Goal: Task Accomplishment & Management: Complete application form

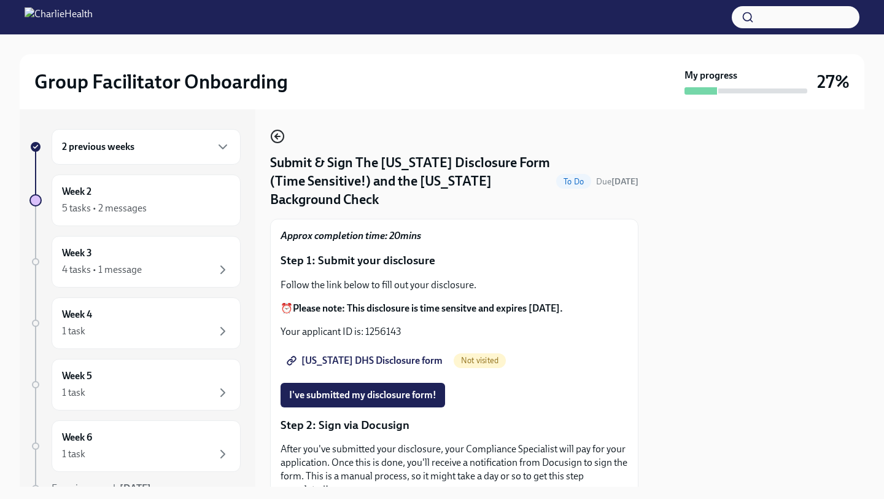
click at [274, 141] on icon "button" at bounding box center [277, 136] width 15 height 15
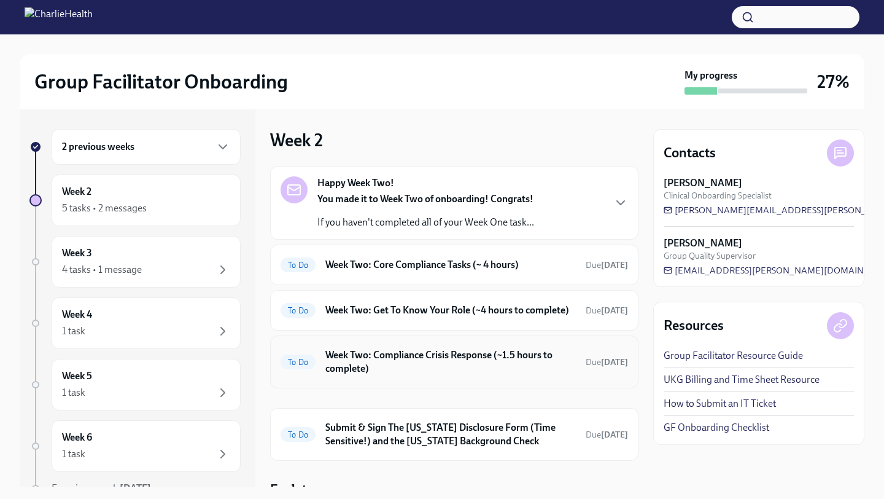
click at [497, 375] on h6 "Week Two: Compliance Crisis Response (~1.5 hours to complete)" at bounding box center [450, 361] width 251 height 27
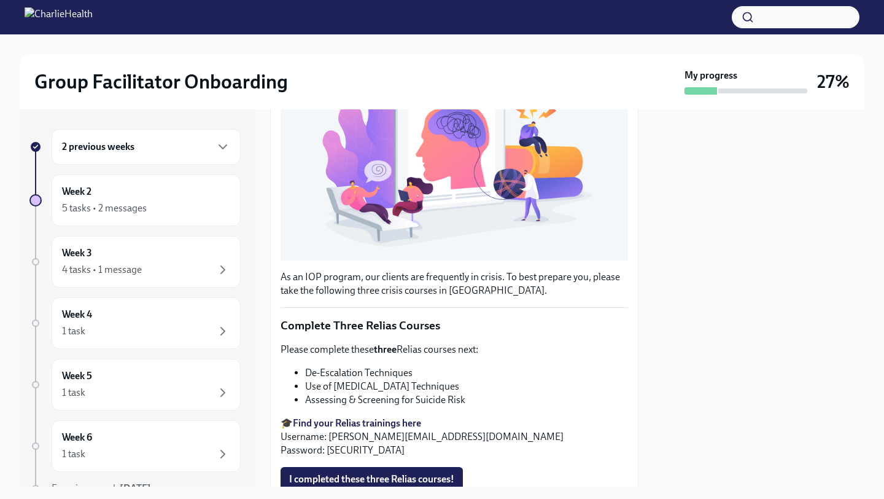
scroll to position [381, 0]
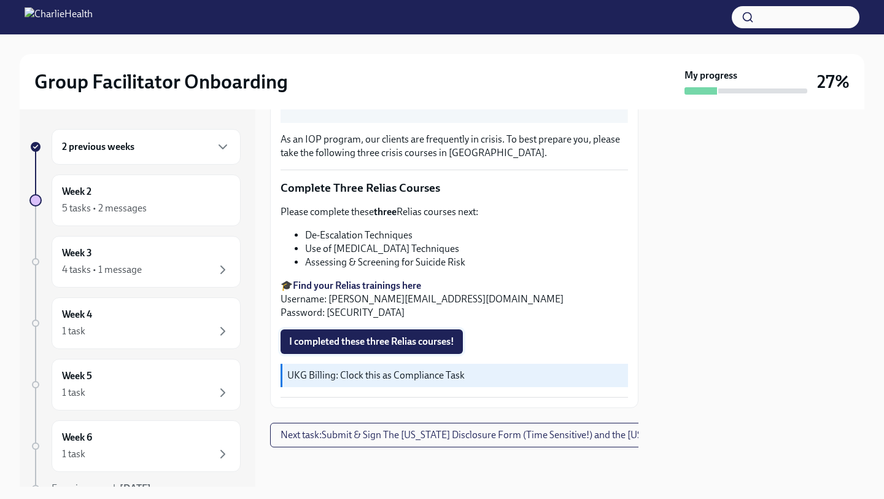
click at [437, 348] on button "I completed these three Relias courses!" at bounding box center [372, 341] width 182 height 25
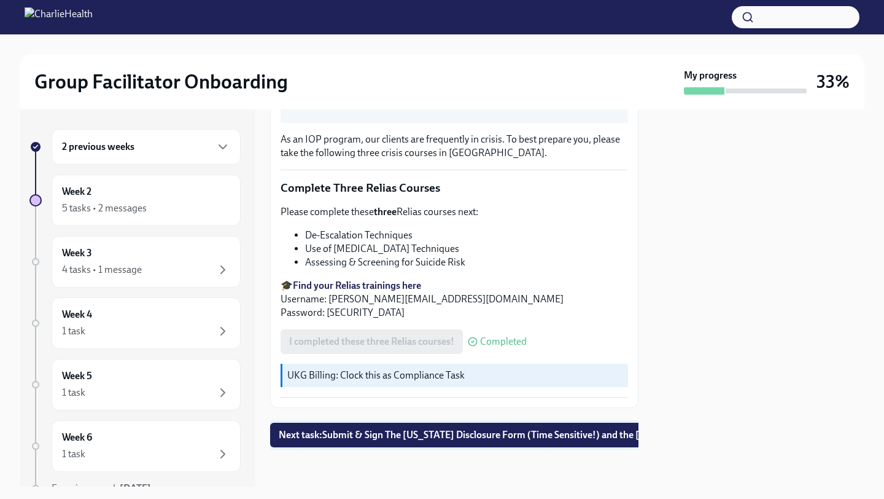
click at [348, 434] on span "Next task : Submit & Sign The Utah Disclosure Form (Time Sensitive!) and the Lo…" at bounding box center [523, 435] width 489 height 12
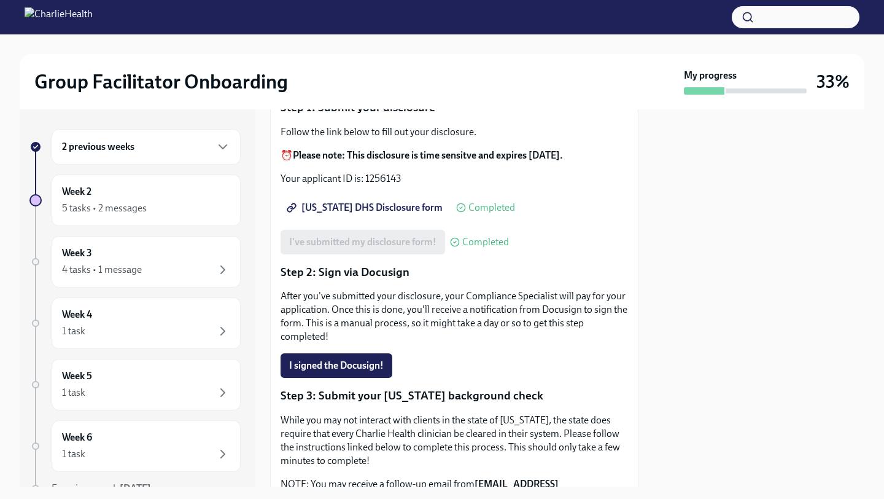
scroll to position [154, 0]
click at [358, 358] on span "I signed the Docusign!" at bounding box center [336, 364] width 95 height 12
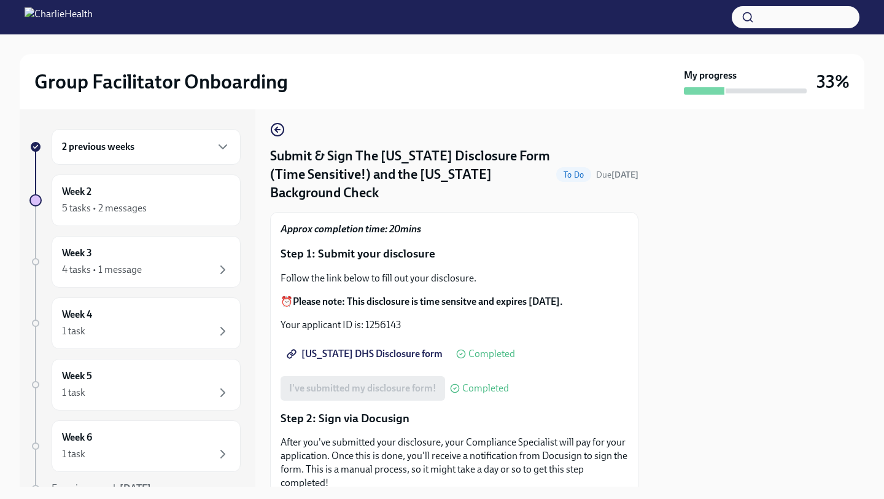
scroll to position [0, 0]
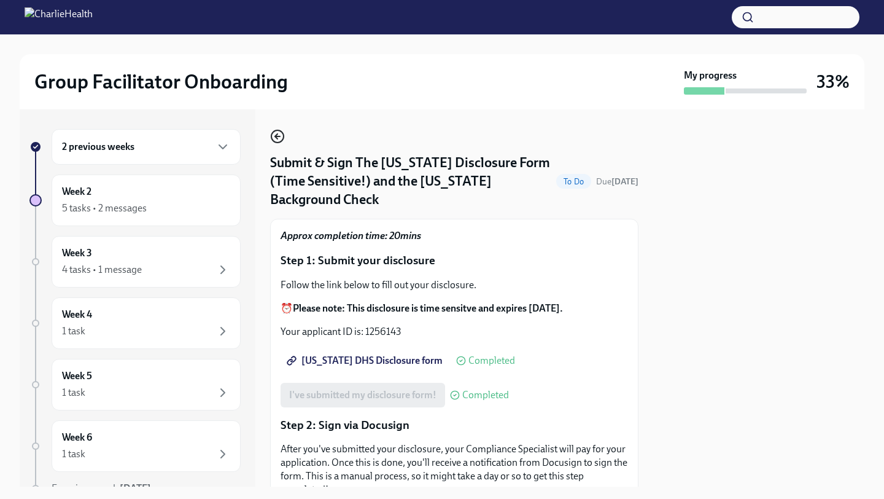
click at [275, 132] on icon "button" at bounding box center [277, 136] width 15 height 15
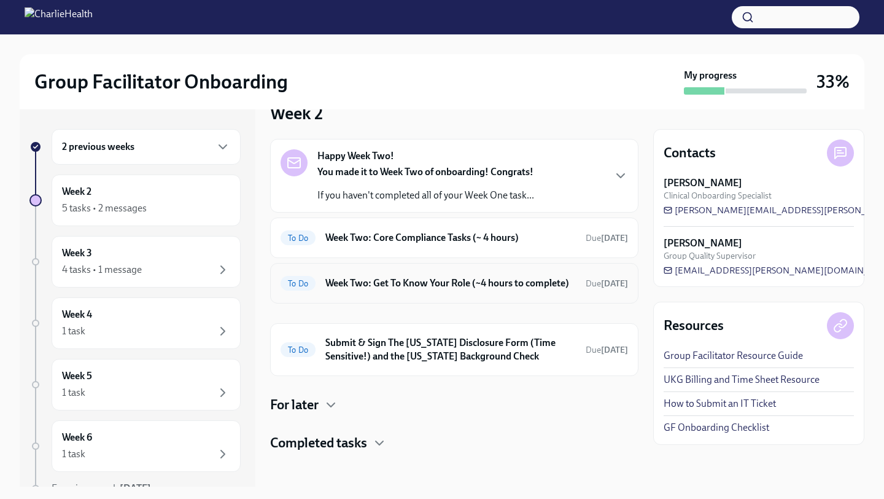
scroll to position [44, 0]
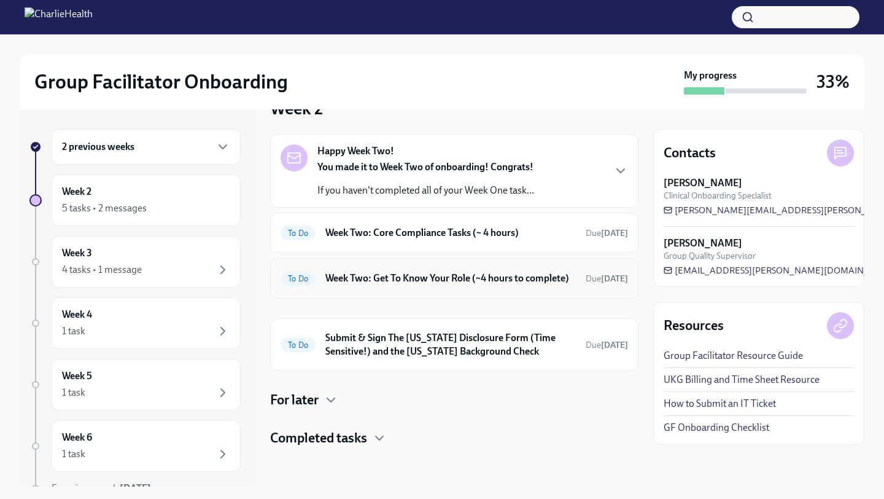
click at [538, 283] on h6 "Week Two: Get To Know Your Role (~4 hours to complete)" at bounding box center [450, 278] width 251 height 14
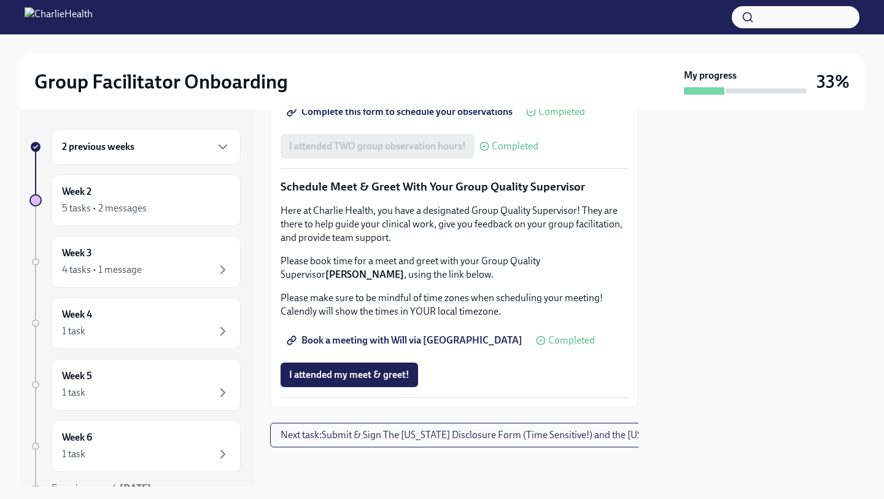
scroll to position [1197, 0]
click at [446, 435] on span "Next task : Submit & Sign The Utah Disclosure Form (Time Sensitive!) and the Lo…" at bounding box center [519, 435] width 477 height 12
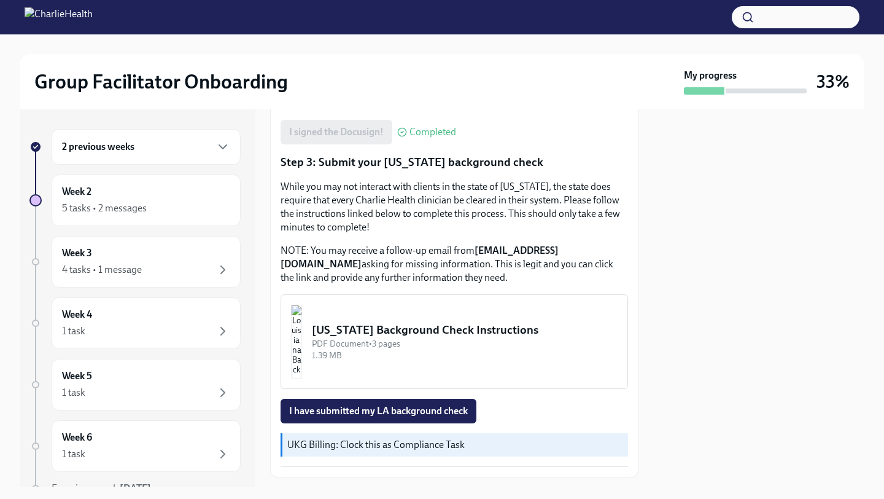
scroll to position [398, 0]
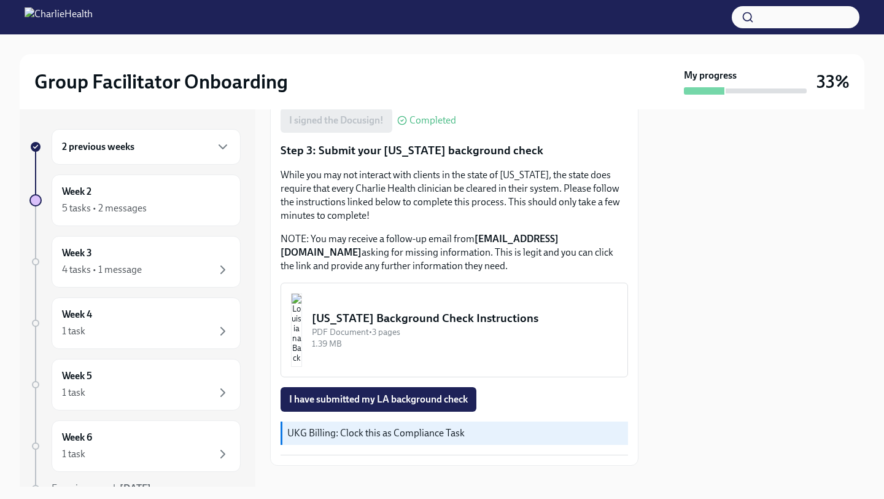
click at [397, 310] on div "[US_STATE] Background Check Instructions" at bounding box center [465, 318] width 306 height 16
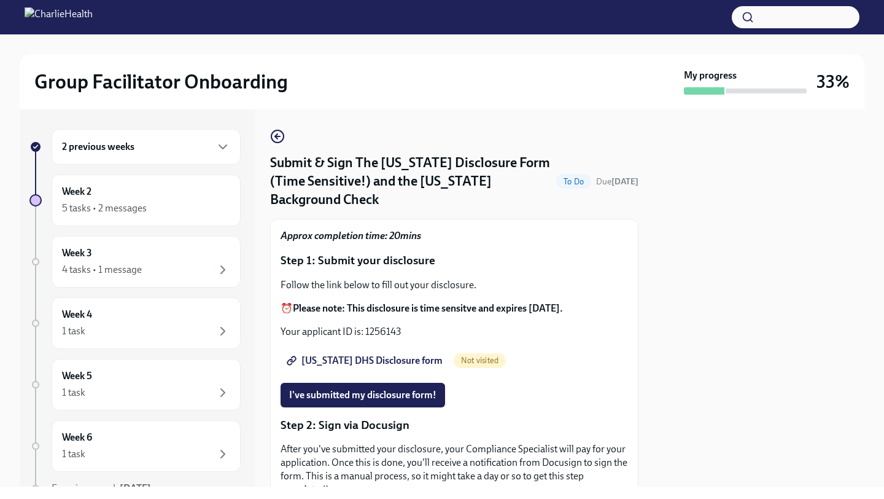
click at [330, 354] on span "[US_STATE] DHS Disclosure form" at bounding box center [365, 360] width 153 height 12
click at [401, 389] on span "I've submitted my disclosure form!" at bounding box center [362, 395] width 147 height 12
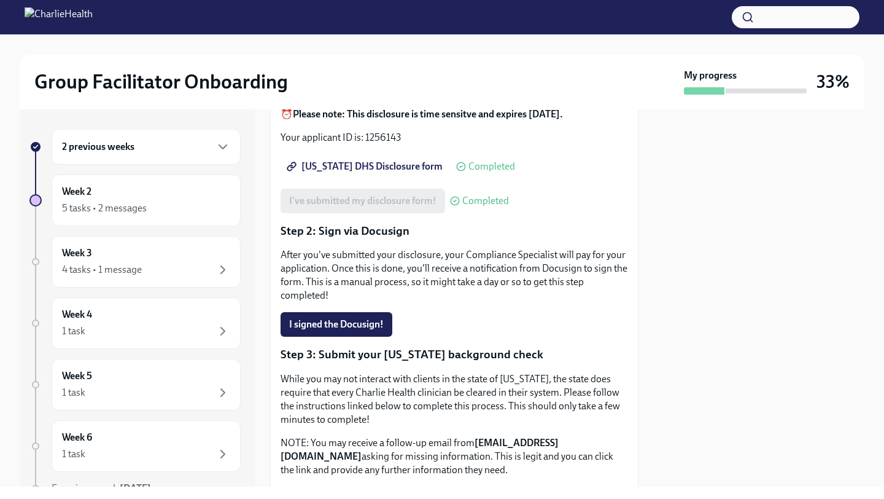
scroll to position [207, 0]
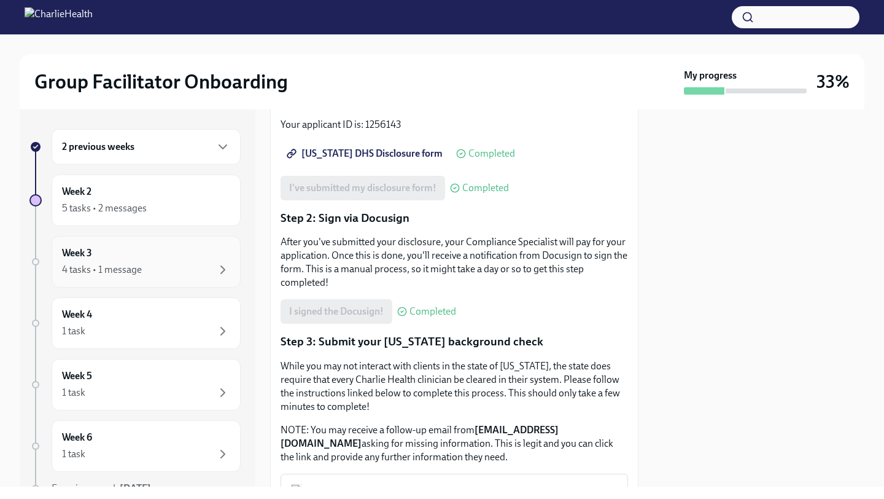
click at [130, 264] on div "4 tasks • 1 message" at bounding box center [102, 270] width 80 height 14
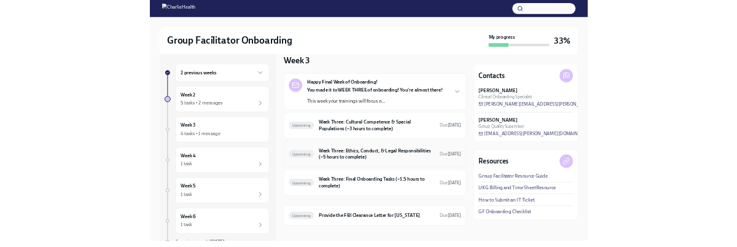
scroll to position [26, 0]
